Goal: Obtain resource: Obtain resource

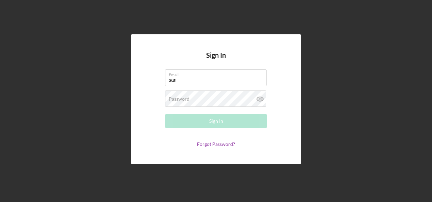
type input "[PERSON_NAME][EMAIL_ADDRESS][PERSON_NAME][DOMAIN_NAME]"
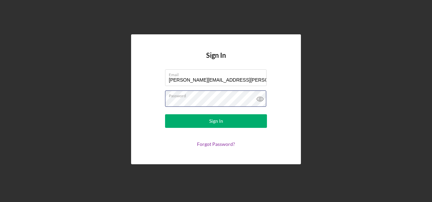
click at [165, 114] on button "Sign In" at bounding box center [216, 121] width 102 height 14
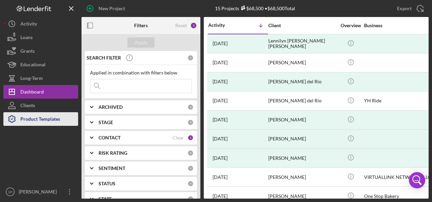
click at [44, 122] on div "Product Templates" at bounding box center [40, 119] width 40 height 15
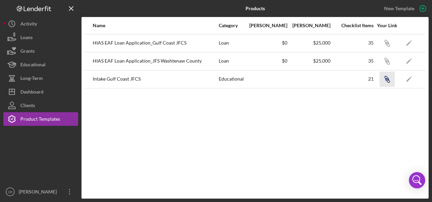
click at [387, 75] on icon "Icon/Link" at bounding box center [387, 78] width 15 height 15
click at [423, 9] on icon "button" at bounding box center [423, 8] width 3 height 3
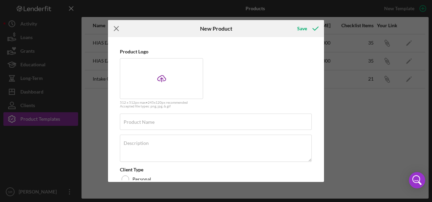
click at [118, 27] on line at bounding box center [116, 29] width 4 height 4
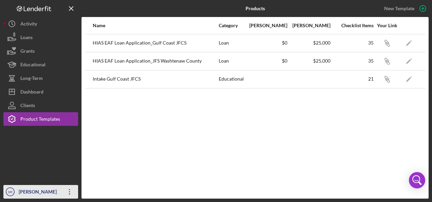
click at [69, 192] on icon "button" at bounding box center [69, 191] width 1 height 5
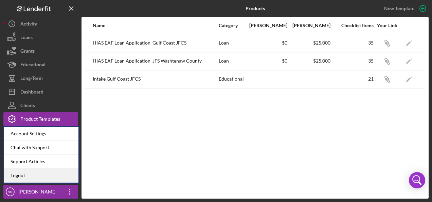
click at [56, 173] on link "Logout" at bounding box center [41, 176] width 75 height 14
